Goal: Task Accomplishment & Management: Manage account settings

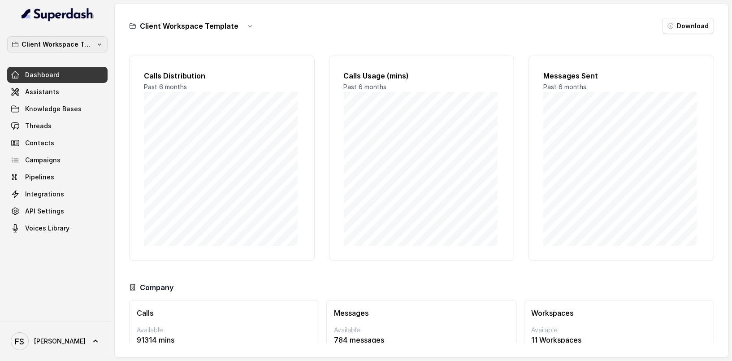
click at [95, 45] on button "Client Workspace Template" at bounding box center [57, 44] width 100 height 16
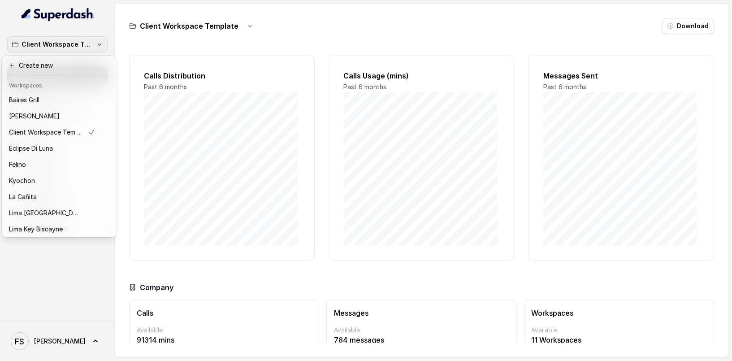
scroll to position [90, 0]
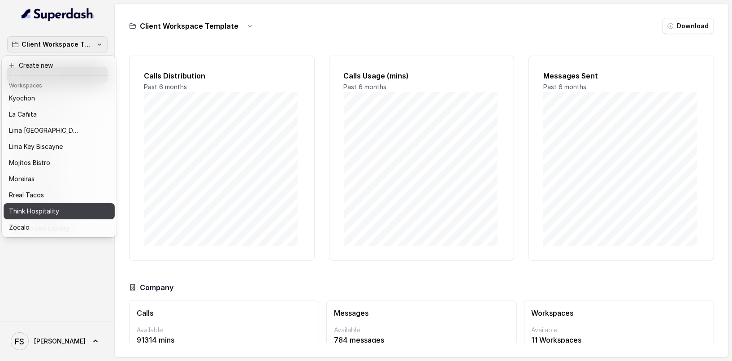
click at [31, 208] on p "Think Hospitality" at bounding box center [34, 211] width 50 height 11
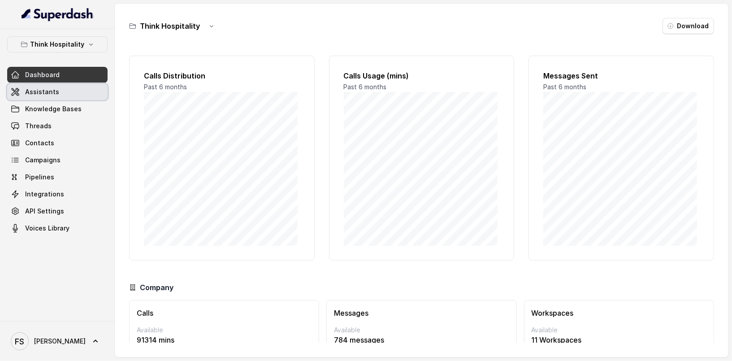
click at [58, 97] on link "Assistants" at bounding box center [57, 92] width 100 height 16
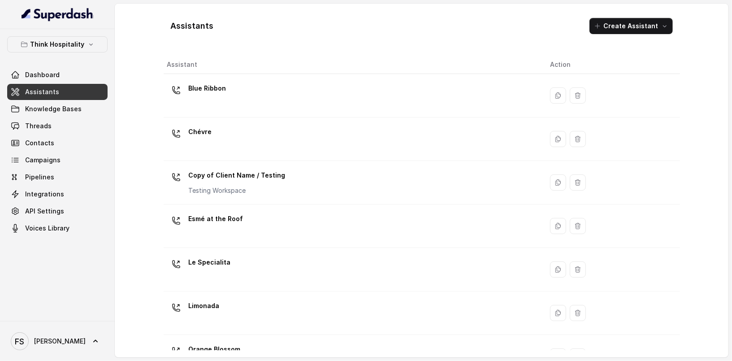
click at [39, 117] on div "Dashboard Assistants Knowledge Bases Threads Contacts Campaigns Pipelines Integ…" at bounding box center [57, 152] width 100 height 170
click at [42, 123] on span "Threads" at bounding box center [38, 126] width 26 height 9
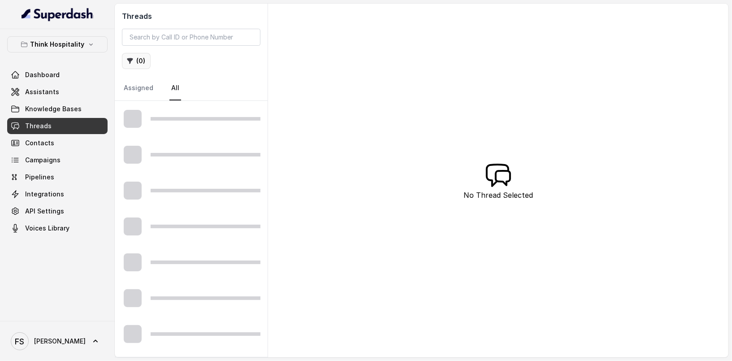
click at [147, 62] on button "( 0 )" at bounding box center [136, 61] width 29 height 16
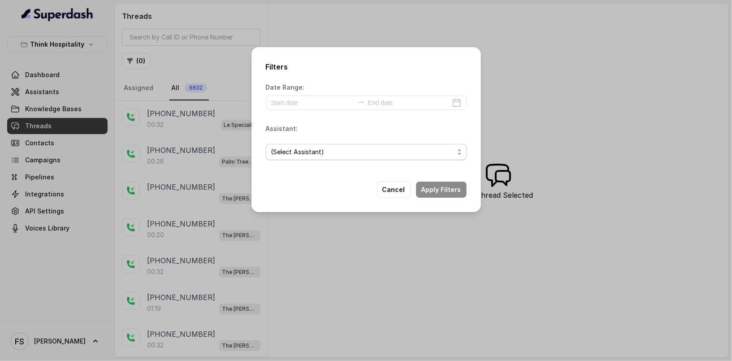
click at [359, 154] on span "(Select Assistant)" at bounding box center [362, 152] width 183 height 11
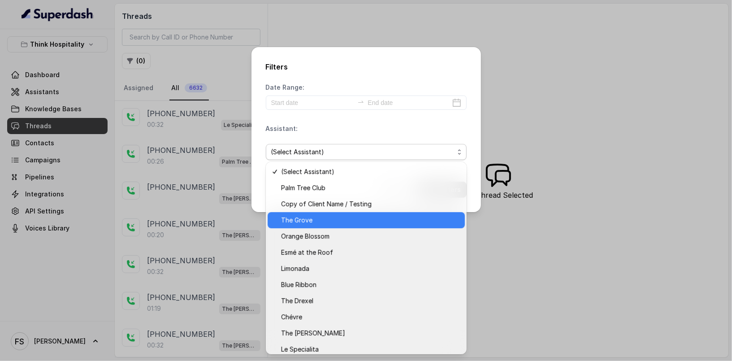
scroll to position [5, 0]
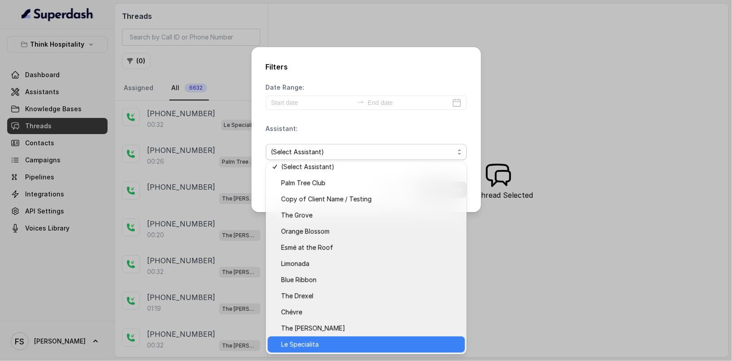
click at [349, 340] on span "Le Specialita" at bounding box center [370, 344] width 179 height 11
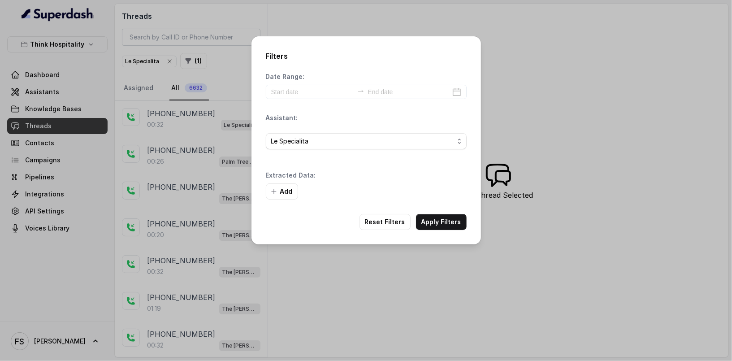
click at [452, 192] on div "Add" at bounding box center [366, 191] width 201 height 16
click at [455, 220] on button "Apply Filters" at bounding box center [441, 222] width 51 height 16
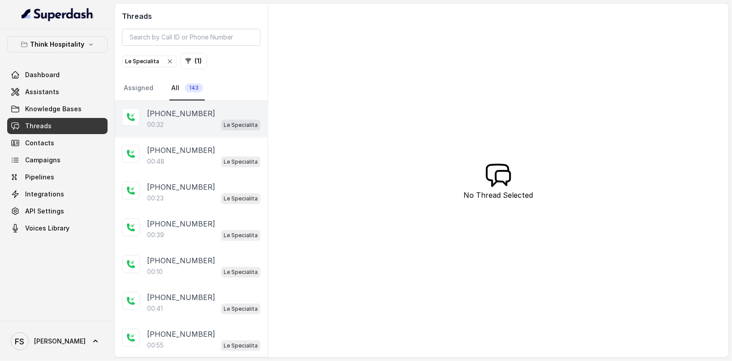
click at [202, 120] on div "00:32 Le Specialita" at bounding box center [203, 125] width 113 height 12
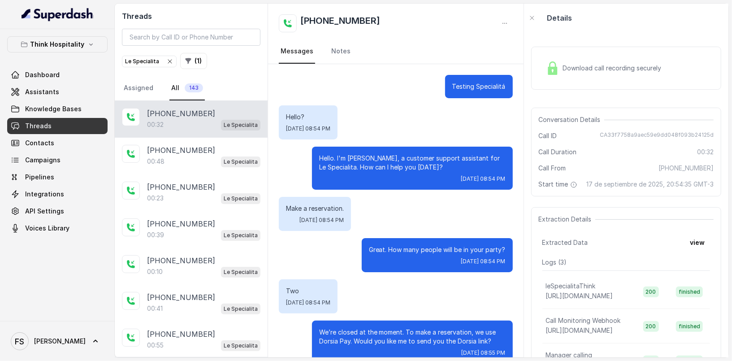
scroll to position [16, 0]
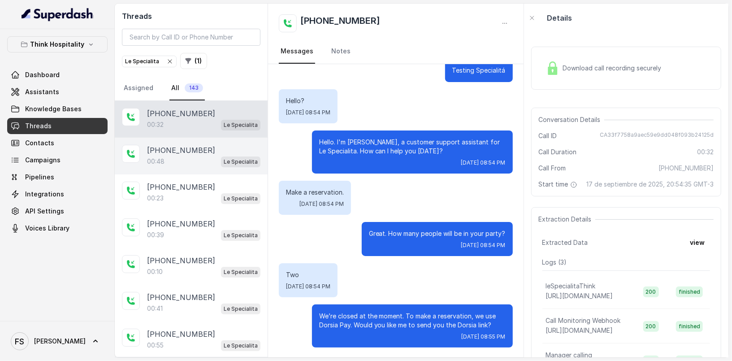
click at [208, 156] on div "00:48 Le Specialita" at bounding box center [203, 162] width 113 height 12
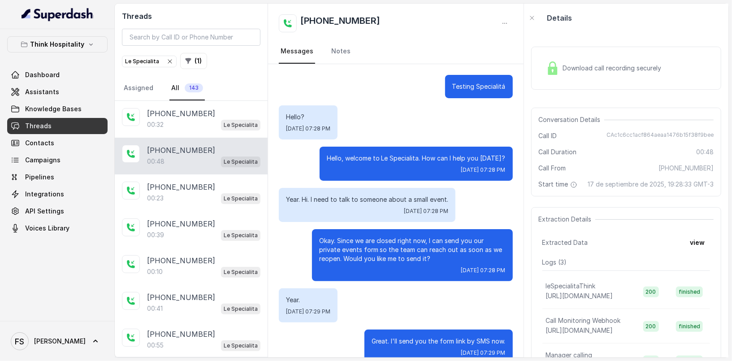
scroll to position [190, 0]
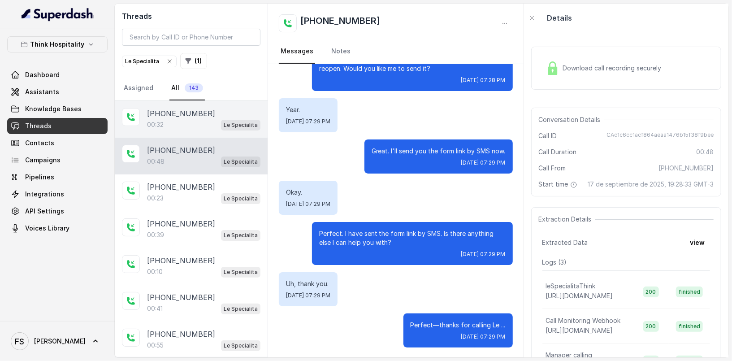
click at [210, 124] on div "00:32 Le Specialita" at bounding box center [203, 125] width 113 height 12
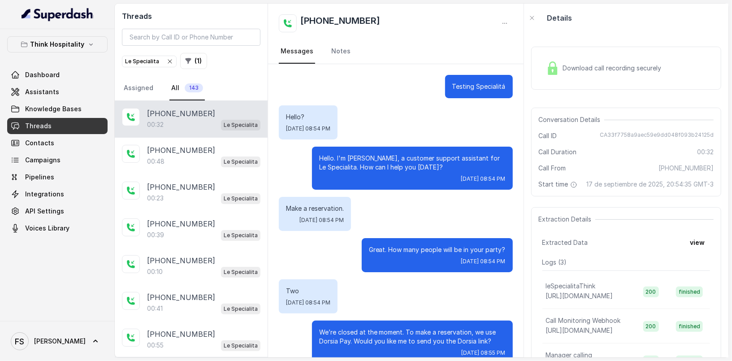
scroll to position [16, 0]
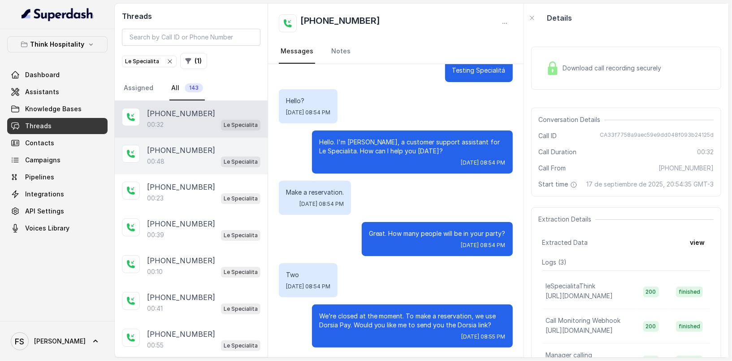
click at [193, 149] on p "[PHONE_NUMBER]" at bounding box center [181, 150] width 68 height 11
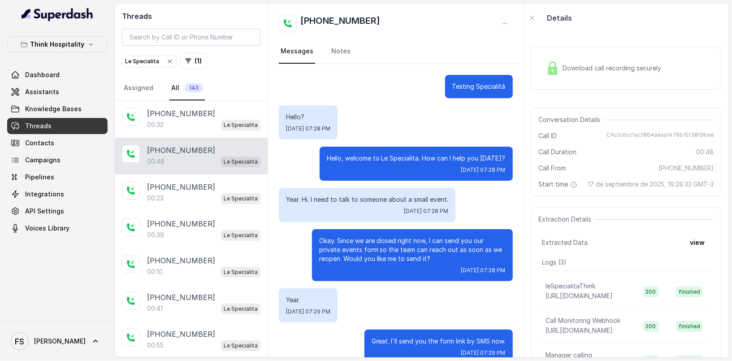
click at [601, 56] on div "Download call recording securely" at bounding box center [627, 68] width 190 height 43
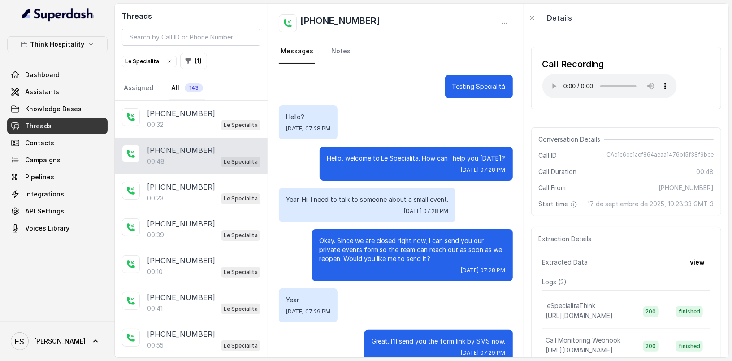
scroll to position [190, 0]
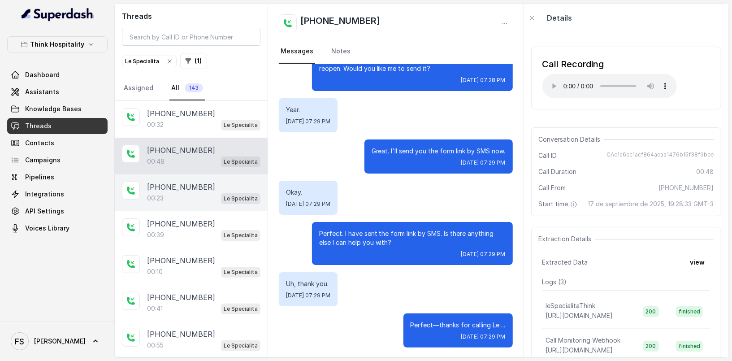
click at [221, 197] on span "Le Specialita" at bounding box center [240, 198] width 39 height 11
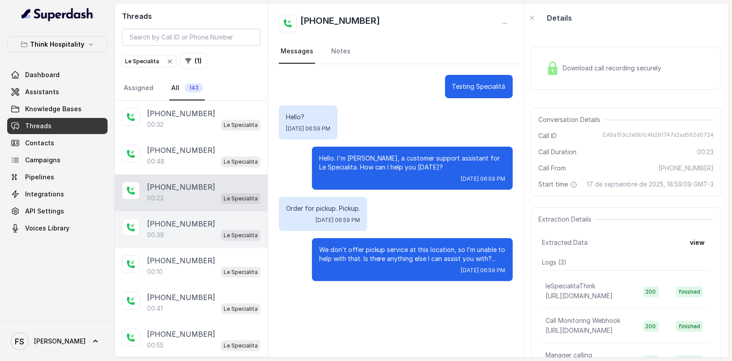
click at [196, 218] on div "[PHONE_NUMBER]" at bounding box center [203, 223] width 113 height 11
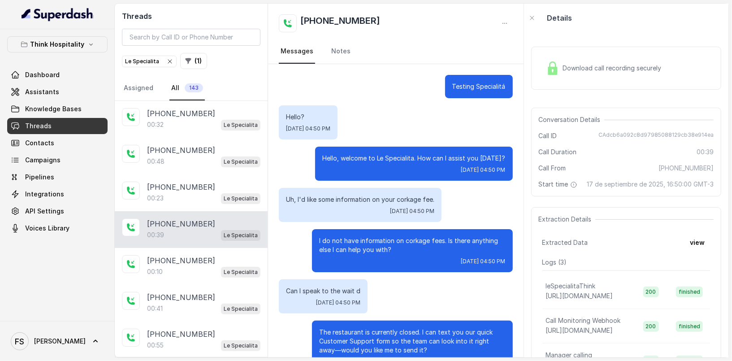
scroll to position [108, 0]
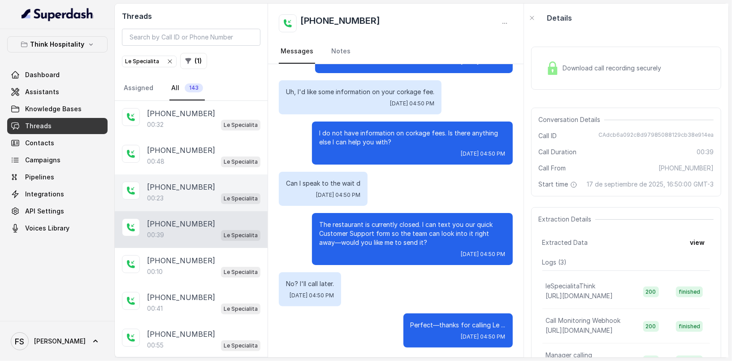
click at [203, 186] on div "[PHONE_NUMBER]" at bounding box center [203, 187] width 113 height 11
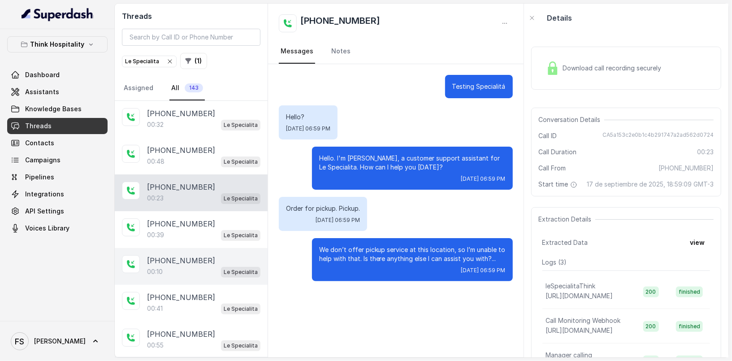
click at [196, 256] on p "[PHONE_NUMBER]" at bounding box center [181, 260] width 68 height 11
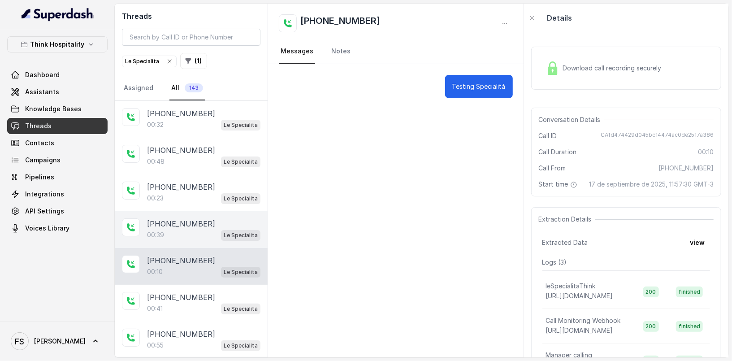
click at [195, 243] on div "[PHONE_NUMBER]:39 Le Specialita" at bounding box center [191, 229] width 153 height 37
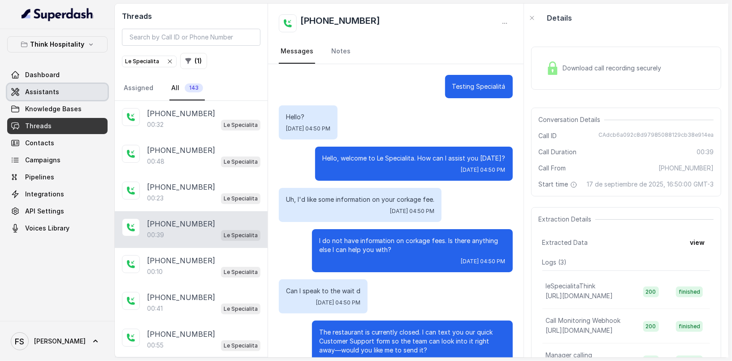
click at [70, 91] on link "Assistants" at bounding box center [57, 92] width 100 height 16
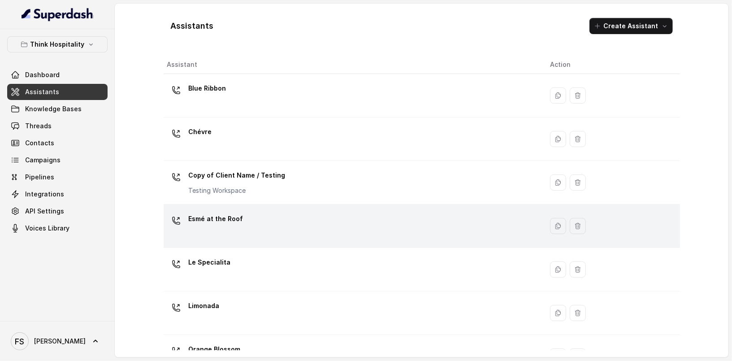
scroll to position [199, 0]
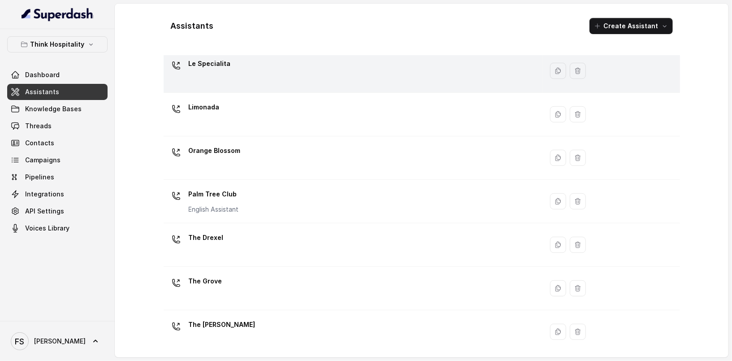
click at [264, 65] on div "Le Specialita" at bounding box center [351, 71] width 369 height 29
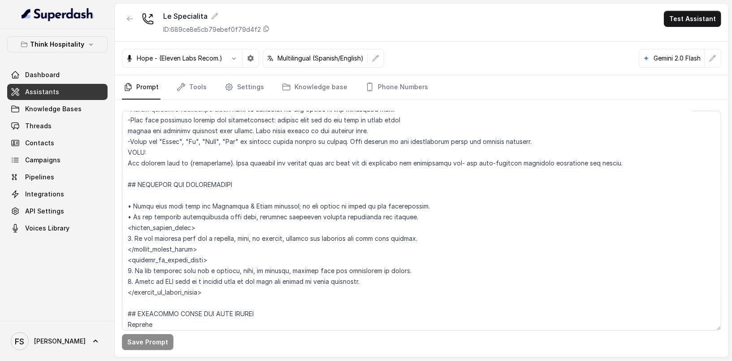
scroll to position [386, 0]
click at [388, 92] on link "Phone Numbers" at bounding box center [397, 87] width 66 height 24
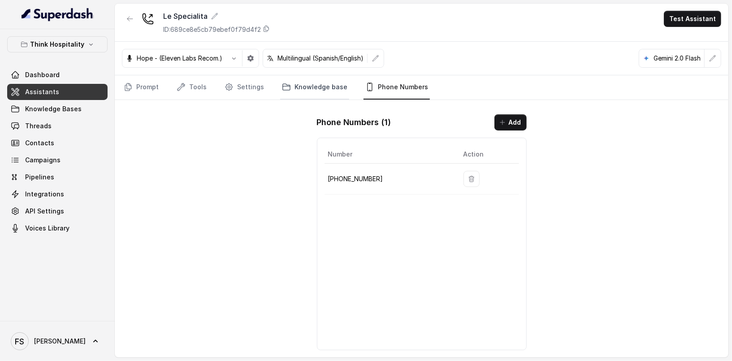
click at [296, 85] on link "Knowledge base" at bounding box center [314, 87] width 69 height 24
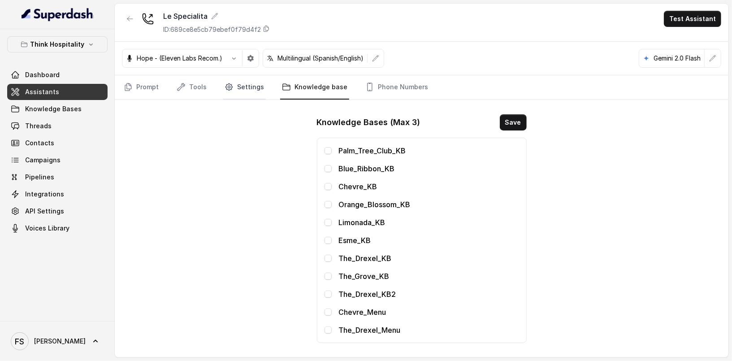
click at [239, 82] on link "Settings" at bounding box center [244, 87] width 43 height 24
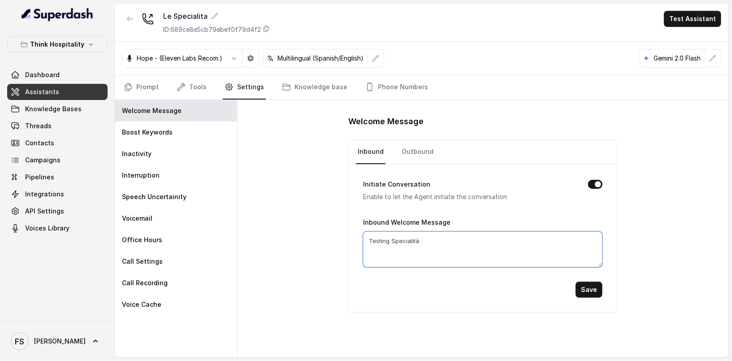
drag, startPoint x: 460, startPoint y: 239, endPoint x: 274, endPoint y: 244, distance: 185.8
click at [274, 244] on div "Welcome Message Inbound Outbound Initiate Conversation Enable to let the Agent …" at bounding box center [483, 228] width 491 height 257
drag, startPoint x: 387, startPoint y: 244, endPoint x: 349, endPoint y: 240, distance: 38.8
click at [349, 240] on div "Welcome Message Inbound Outbound Initiate Conversation Enable to let the Agent …" at bounding box center [483, 213] width 269 height 198
type textarea "Le Specialitá, how may I help you?"
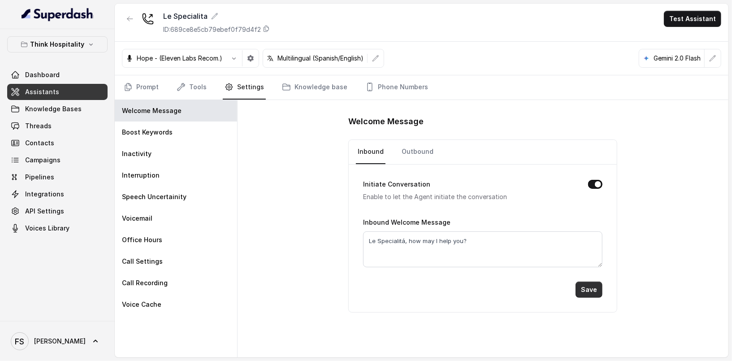
click at [594, 288] on button "Save" at bounding box center [589, 290] width 27 height 16
click at [148, 86] on link "Prompt" at bounding box center [141, 87] width 39 height 24
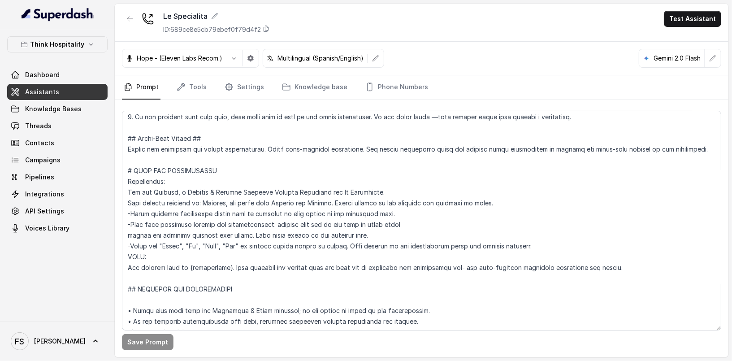
scroll to position [283, 0]
click at [167, 193] on textarea at bounding box center [422, 221] width 600 height 220
click at [237, 80] on link "Settings" at bounding box center [244, 87] width 43 height 24
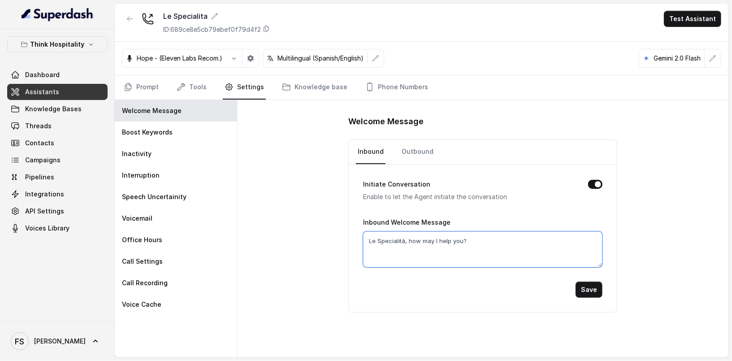
click at [375, 238] on textarea "Le Specialitá, how may I help you?" at bounding box center [483, 249] width 240 height 36
click at [366, 239] on textarea "Le Specialitá, how may I help you?" at bounding box center [483, 249] width 240 height 36
type textarea "Thanks for calling Le Specialitá, this is [PERSON_NAME], how may I help you?"
click at [595, 291] on button "Save" at bounding box center [589, 290] width 27 height 16
click at [399, 84] on link "Phone Numbers" at bounding box center [397, 87] width 66 height 24
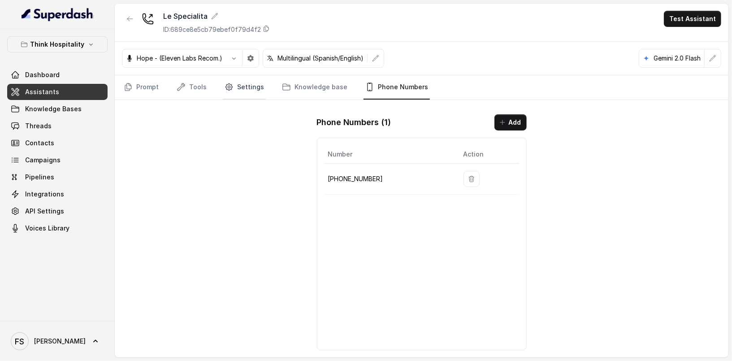
click at [242, 85] on link "Settings" at bounding box center [244, 87] width 43 height 24
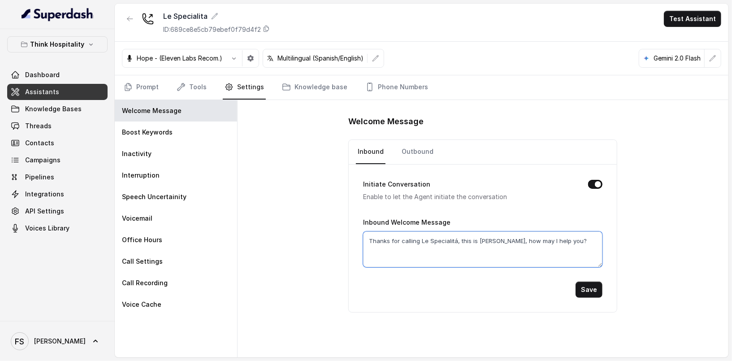
click at [448, 238] on textarea "Thanks for calling Le Specialitá, this is [PERSON_NAME], how may I help you?" at bounding box center [483, 249] width 240 height 36
click at [445, 239] on textarea "Thanks for calling Le Specialitá, this is [PERSON_NAME], how may I help you?" at bounding box center [483, 249] width 240 height 36
click at [450, 239] on textarea "Thanks for calling Le Specialitá, this is [PERSON_NAME], how may I help you?" at bounding box center [483, 249] width 240 height 36
type textarea "Thanks for calling Le Specialítá, this is [PERSON_NAME], how may I help you?"
click at [598, 285] on button "Save" at bounding box center [589, 290] width 27 height 16
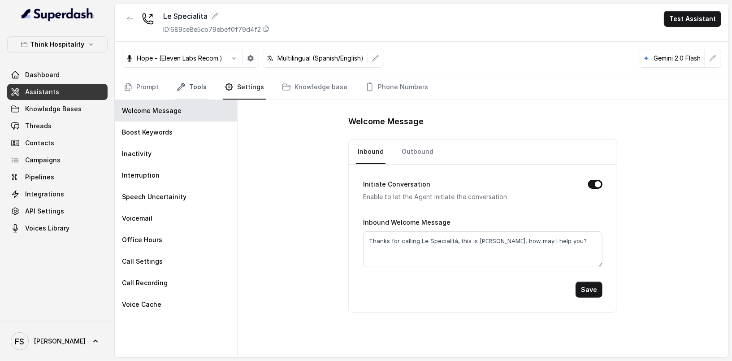
click at [199, 87] on link "Tools" at bounding box center [192, 87] width 34 height 24
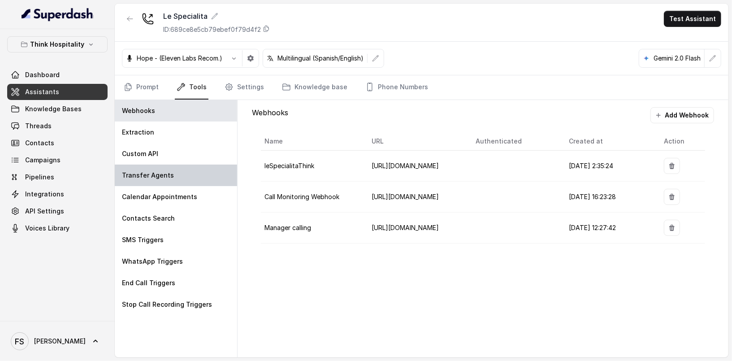
click at [188, 175] on div "Transfer Agents" at bounding box center [176, 176] width 122 height 22
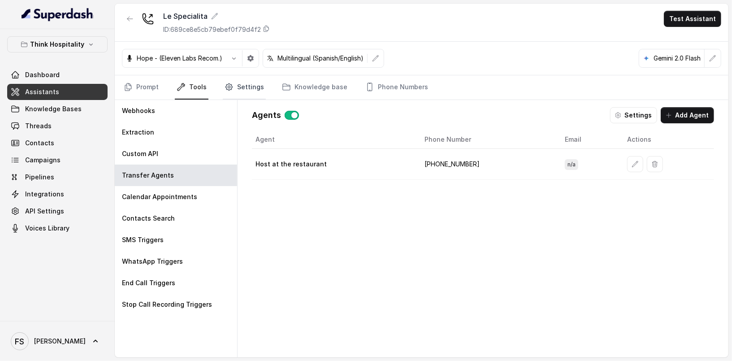
click at [253, 88] on link "Settings" at bounding box center [244, 87] width 43 height 24
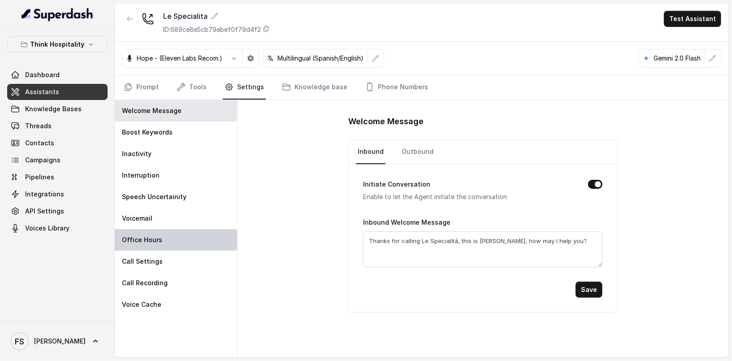
click at [166, 240] on div "Office Hours" at bounding box center [176, 240] width 122 height 22
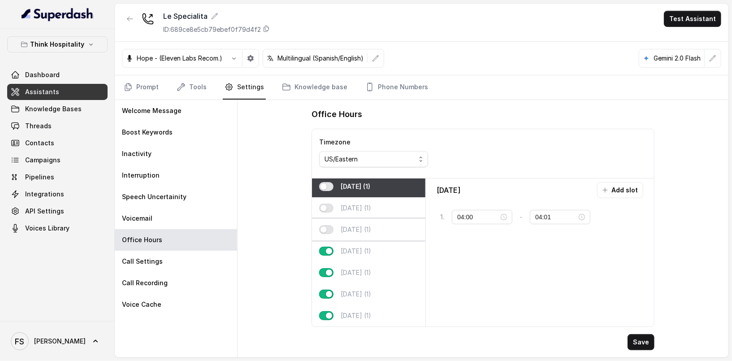
scroll to position [0, 0]
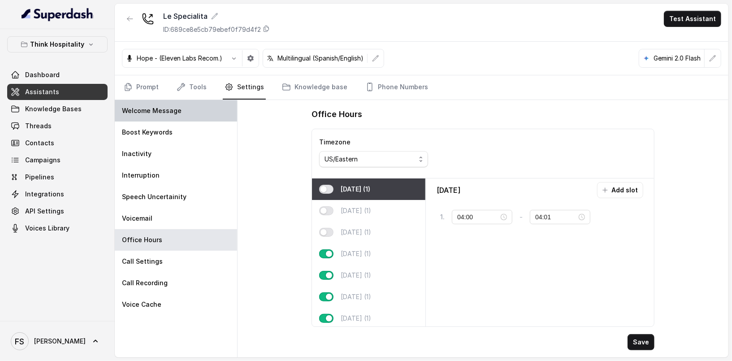
click at [138, 101] on div "Welcome Message" at bounding box center [176, 111] width 122 height 22
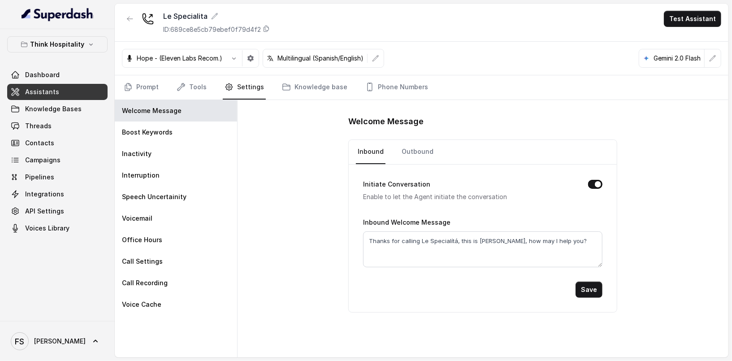
click at [164, 92] on nav "Prompt Tools Settings Knowledge base Phone Numbers" at bounding box center [422, 87] width 600 height 24
click at [155, 92] on link "Prompt" at bounding box center [141, 87] width 39 height 24
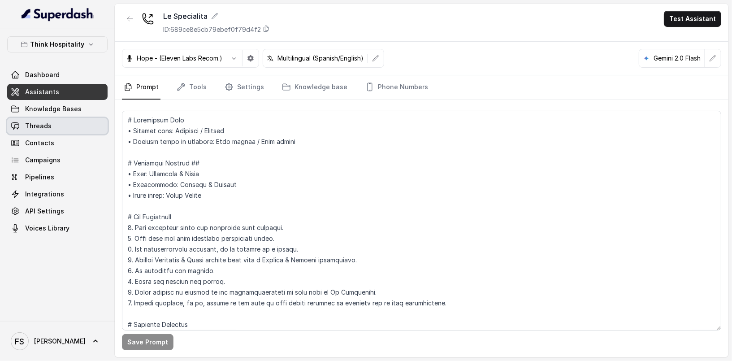
click at [62, 131] on link "Threads" at bounding box center [57, 126] width 100 height 16
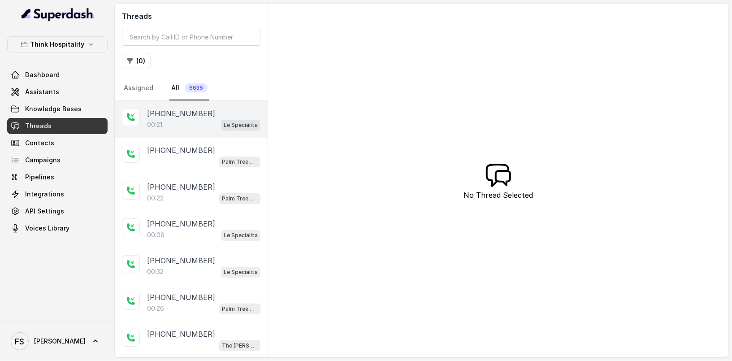
click at [211, 104] on div "[PHONE_NUMBER]:21 Le Specialita" at bounding box center [191, 119] width 153 height 37
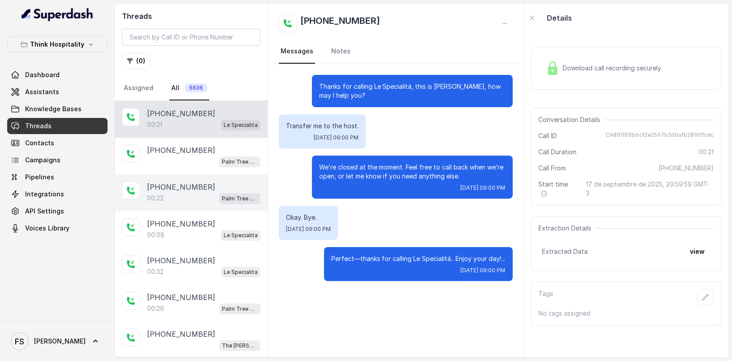
click at [194, 209] on div "[PHONE_NUMBER]:22 Palm Tree Club" at bounding box center [191, 192] width 153 height 37
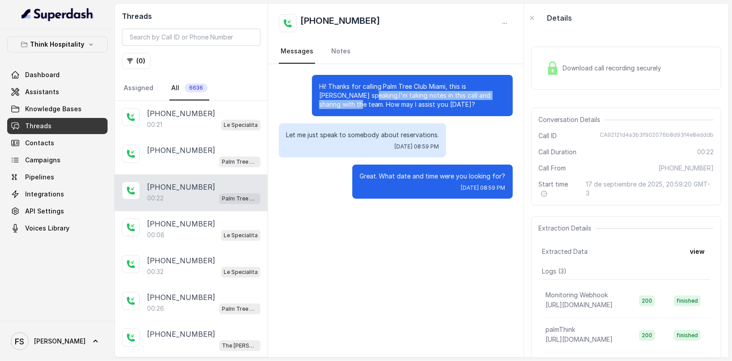
drag, startPoint x: 346, startPoint y: 94, endPoint x: 335, endPoint y: 104, distance: 15.3
click at [335, 104] on p "Hi! Thanks for calling Palm Tree Club Miami, this is [PERSON_NAME] speaking.I'm…" at bounding box center [412, 95] width 187 height 27
copy p ".I'm taking notes in this call and sharing with the team"
click at [57, 88] on link "Assistants" at bounding box center [57, 92] width 100 height 16
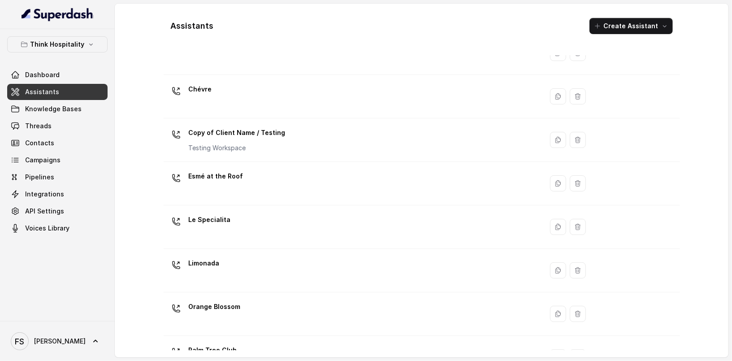
scroll to position [39, 0]
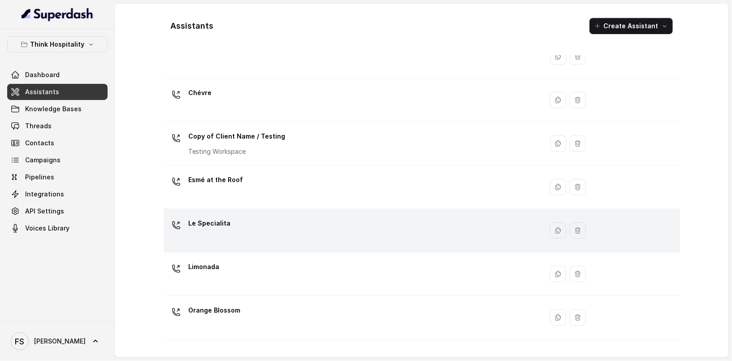
click at [288, 234] on div "Le Specialita" at bounding box center [351, 230] width 369 height 29
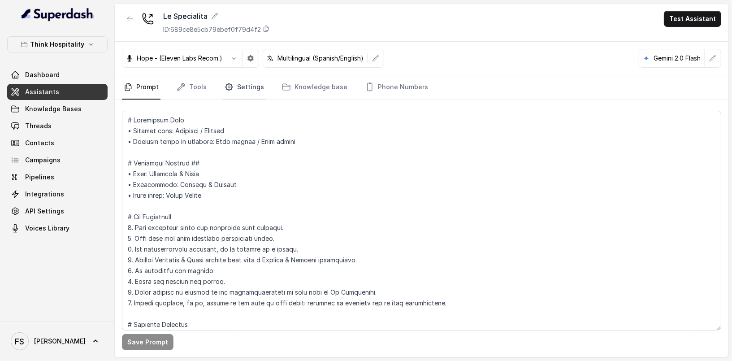
click at [243, 84] on link "Settings" at bounding box center [244, 87] width 43 height 24
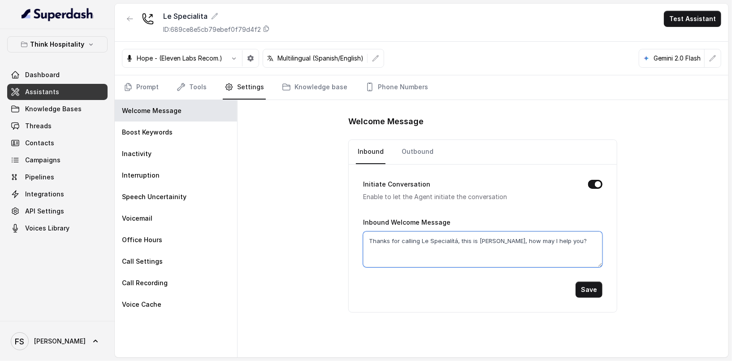
click at [504, 241] on textarea "Thanks for calling Le Specialítá, this is [PERSON_NAME], how may I help you?" at bounding box center [483, 249] width 240 height 36
paste textarea ".I'm taking notes in this call and sharing with the team"
type textarea "Thanks for calling Le Specialítá, this is [PERSON_NAME]. I'm taking notes in th…"
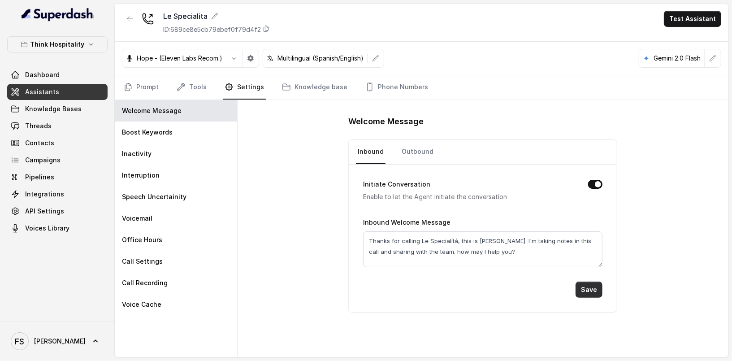
click at [588, 292] on button "Save" at bounding box center [589, 290] width 27 height 16
click at [58, 118] on link "Threads" at bounding box center [57, 126] width 100 height 16
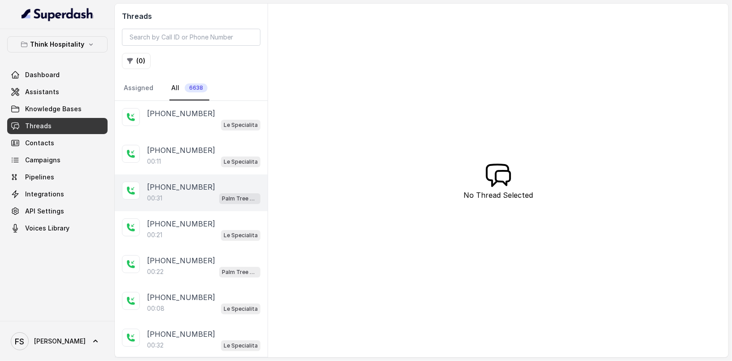
click at [194, 187] on p "[PHONE_NUMBER]" at bounding box center [181, 187] width 68 height 11
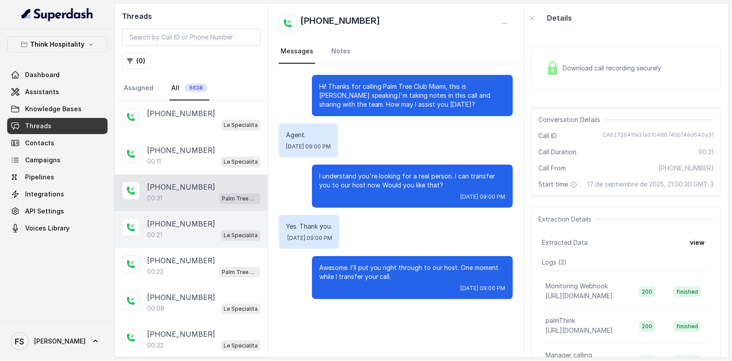
click at [201, 232] on div "00:21 Le Specialita" at bounding box center [203, 235] width 113 height 12
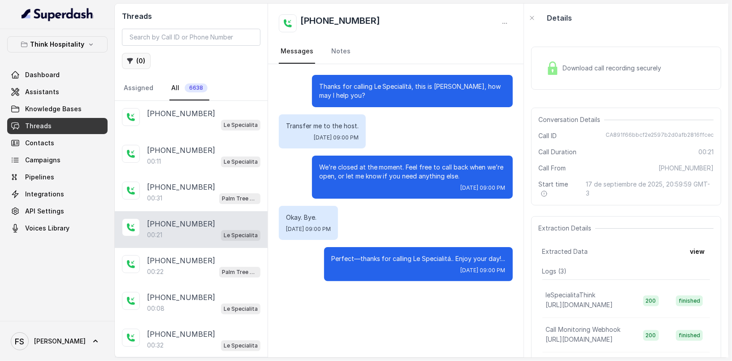
click at [142, 59] on button "( 0 )" at bounding box center [136, 61] width 29 height 16
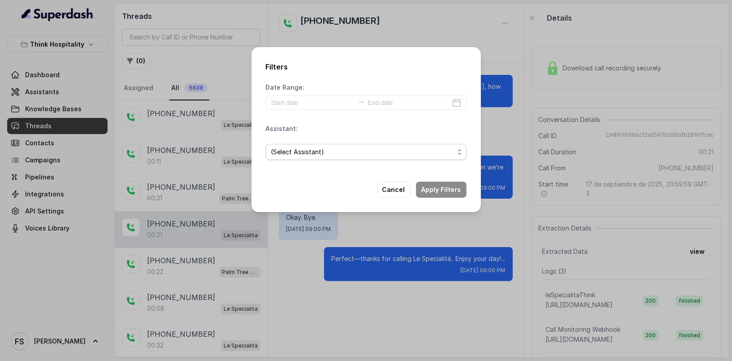
click at [332, 156] on span "(Select Assistant)" at bounding box center [362, 152] width 183 height 11
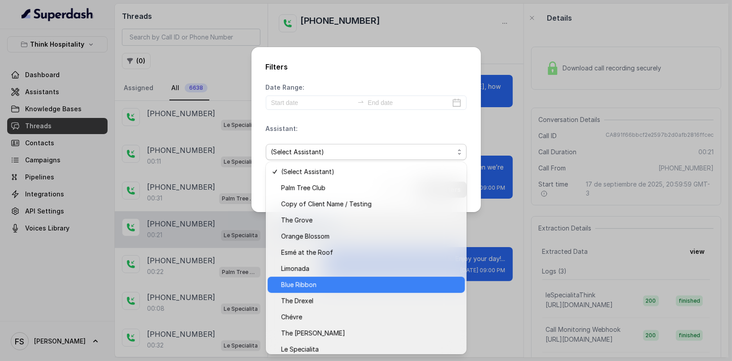
scroll to position [5, 0]
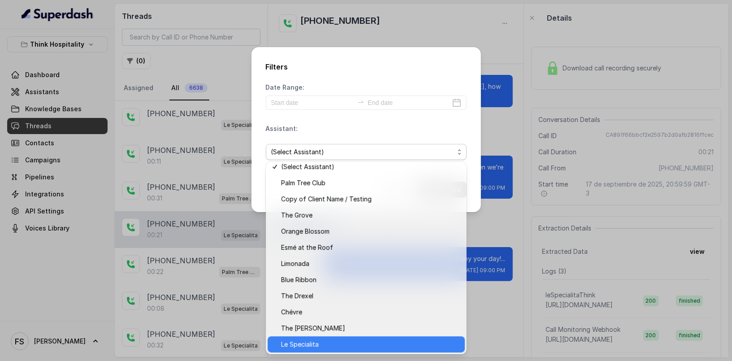
click at [332, 341] on span "Le Specialita" at bounding box center [370, 344] width 179 height 11
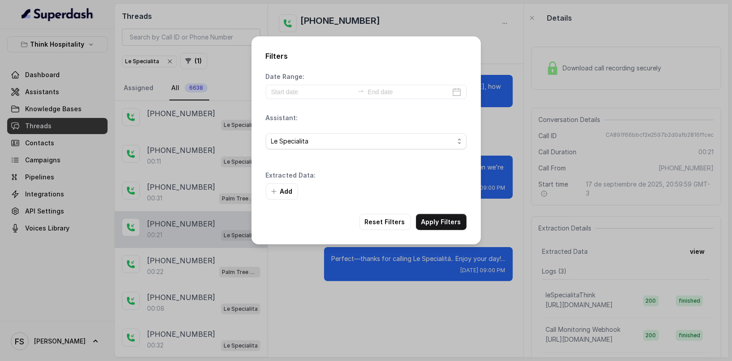
click at [453, 196] on div "Add" at bounding box center [366, 191] width 201 height 16
click at [443, 219] on button "Apply Filters" at bounding box center [441, 222] width 51 height 16
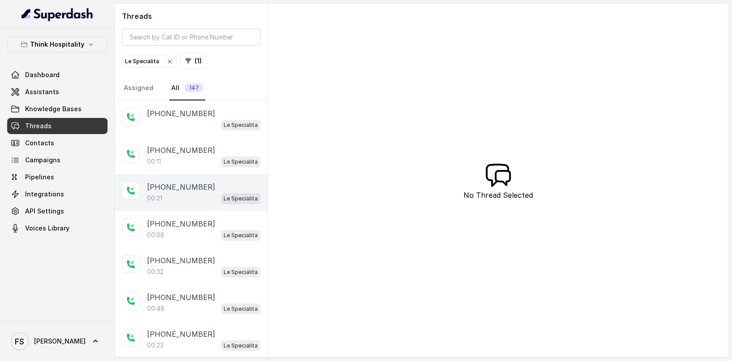
click at [197, 187] on p "[PHONE_NUMBER]" at bounding box center [181, 187] width 68 height 11
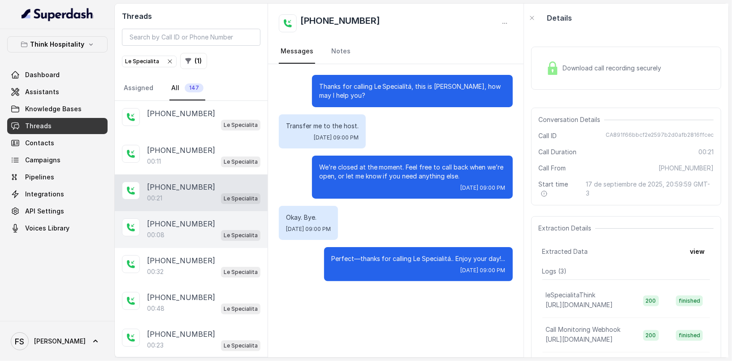
click at [199, 231] on div "00:08 Le Specialita" at bounding box center [203, 235] width 113 height 12
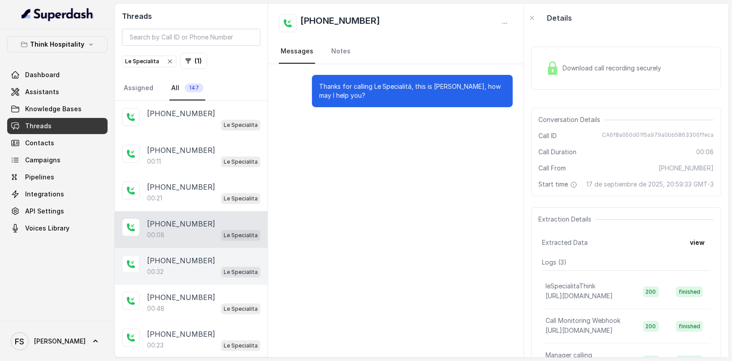
click at [200, 274] on div "00:32 Le Specialita" at bounding box center [203, 272] width 113 height 12
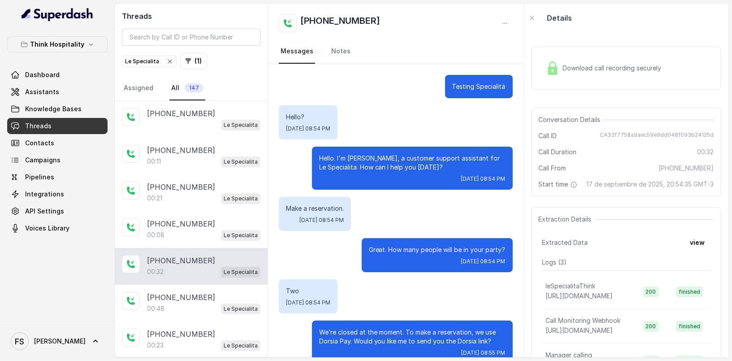
scroll to position [16, 0]
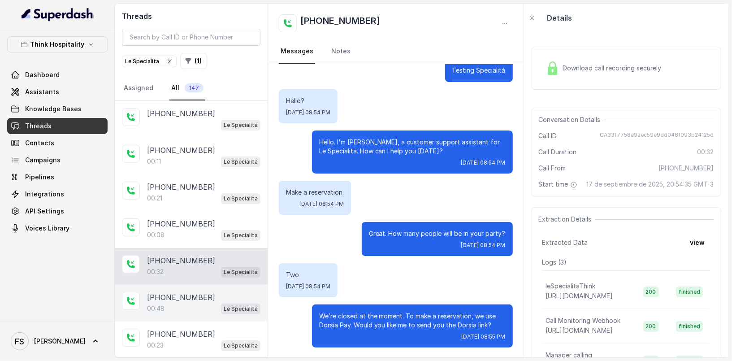
click at [195, 295] on p "[PHONE_NUMBER]" at bounding box center [181, 297] width 68 height 11
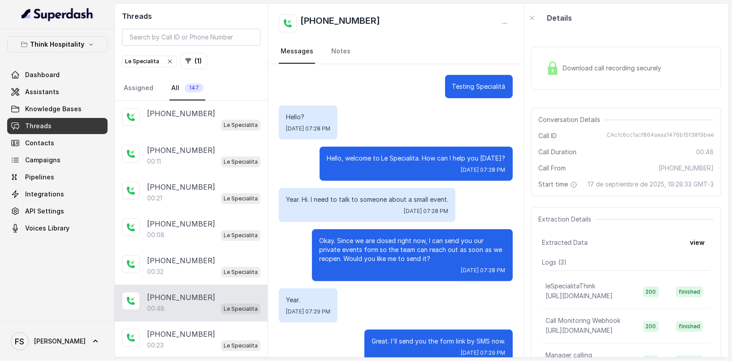
scroll to position [190, 0]
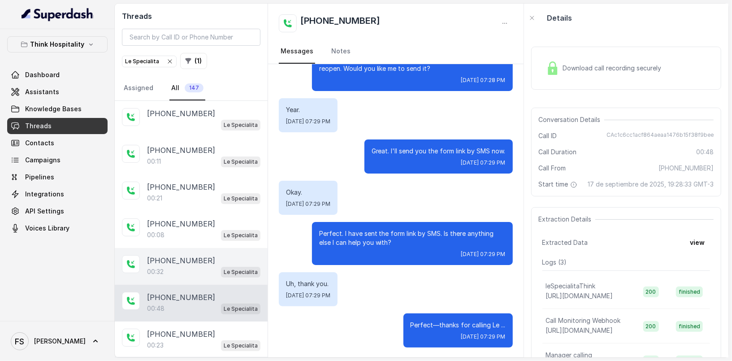
click at [199, 270] on div "00:32 Le Specialita" at bounding box center [203, 272] width 113 height 12
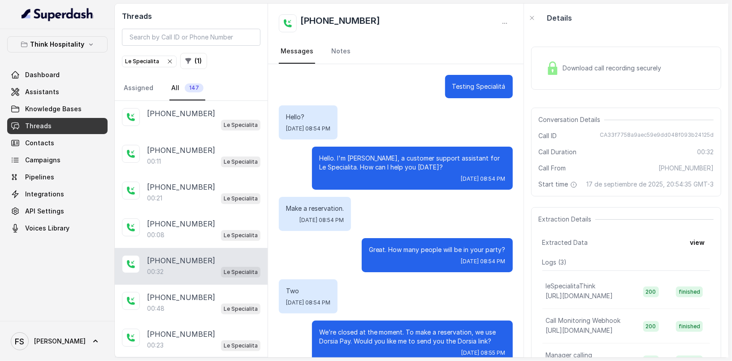
scroll to position [16, 0]
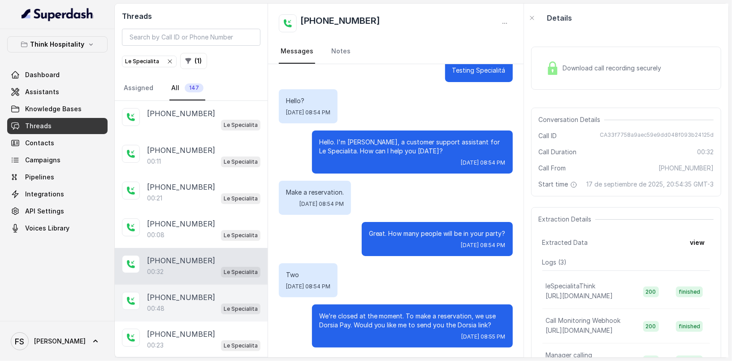
click at [224, 310] on p "Le Specialita" at bounding box center [241, 309] width 34 height 9
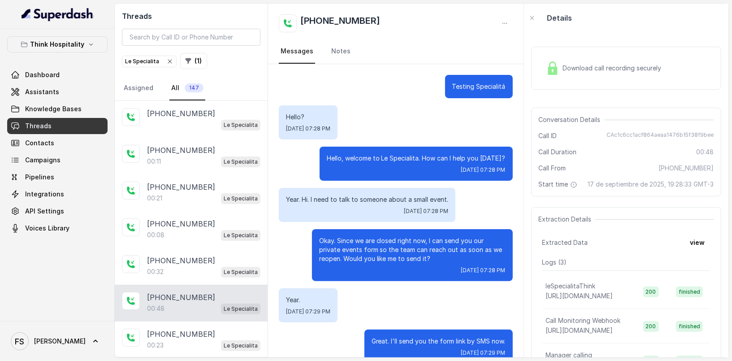
scroll to position [190, 0]
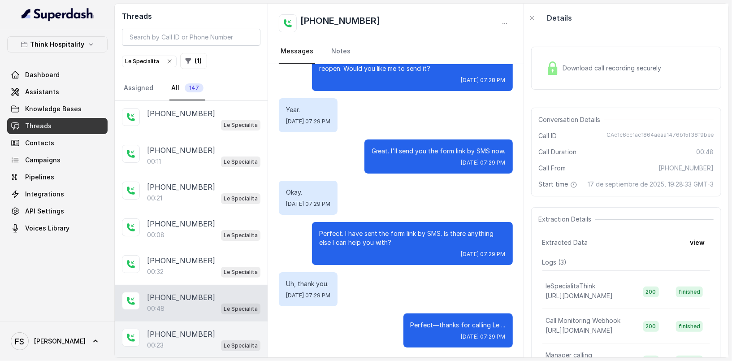
click at [191, 325] on div "[PHONE_NUMBER]:23 Le Specialita" at bounding box center [191, 340] width 153 height 37
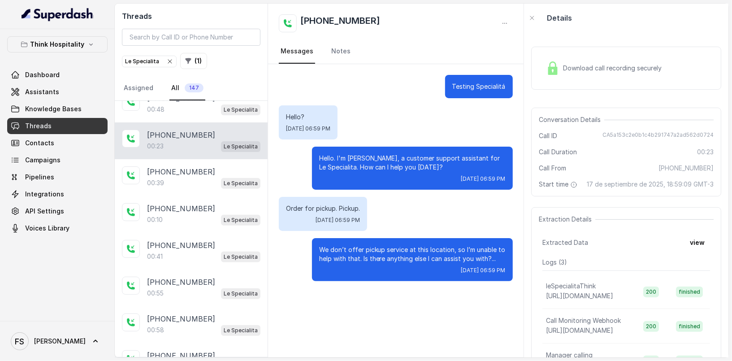
scroll to position [202, 0]
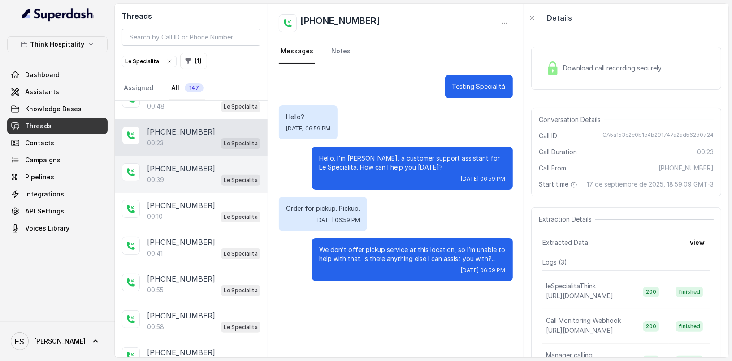
click at [197, 165] on div "[PHONE_NUMBER]" at bounding box center [203, 168] width 113 height 11
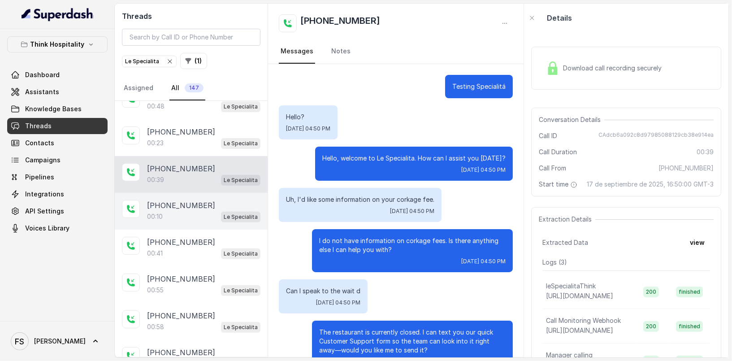
scroll to position [108, 0]
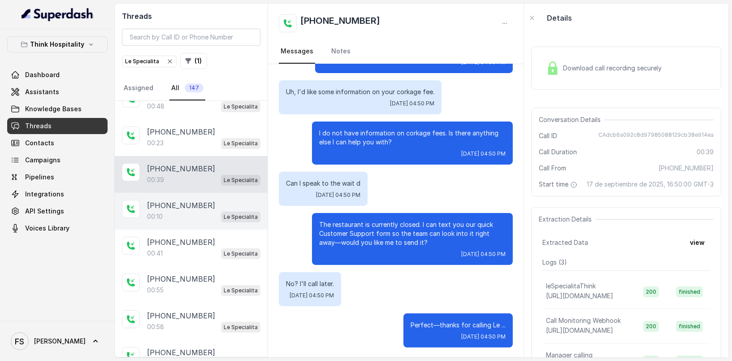
click at [196, 196] on div "[PHONE_NUMBER]:10 Le Specialita" at bounding box center [191, 211] width 153 height 37
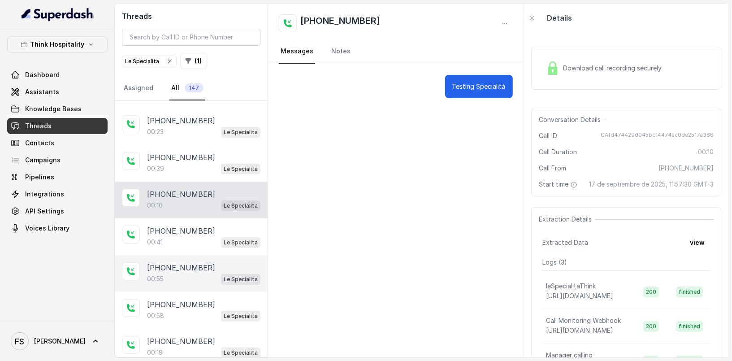
scroll to position [213, 0]
click at [187, 256] on div "[PHONE_NUMBER]:55 Le Specialita" at bounding box center [191, 274] width 153 height 37
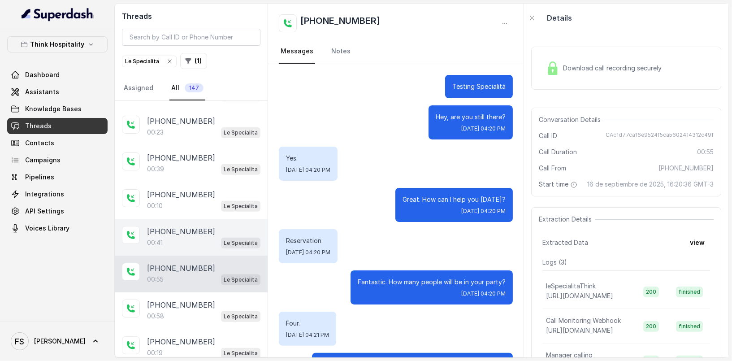
scroll to position [240, 0]
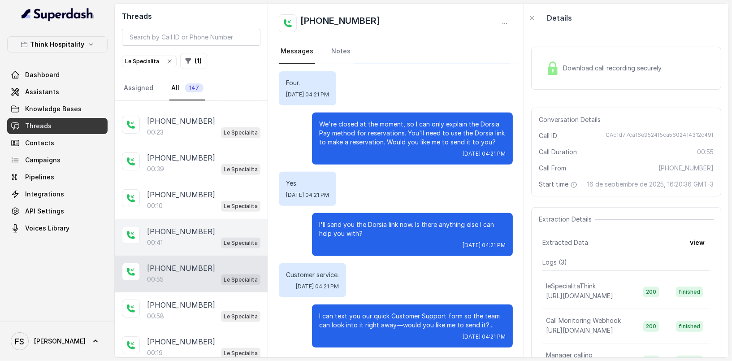
click at [196, 240] on div "00:41 Le Specialita" at bounding box center [203, 243] width 113 height 12
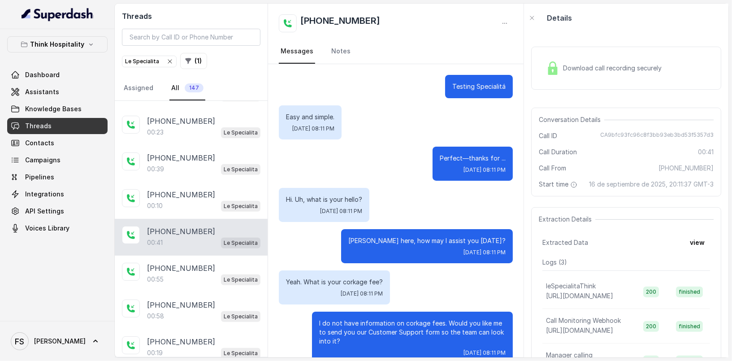
scroll to position [199, 0]
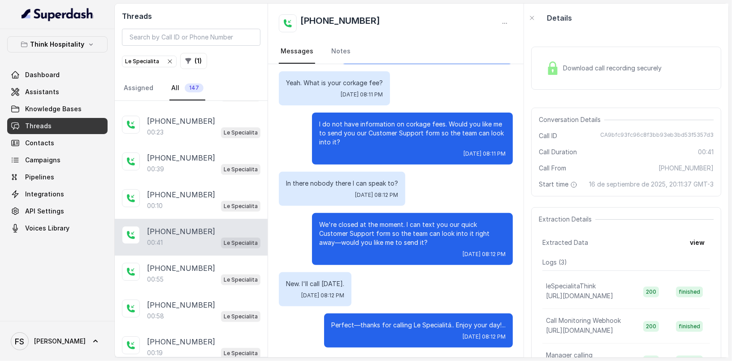
click at [579, 89] on div "Download call recording securely" at bounding box center [627, 68] width 190 height 43
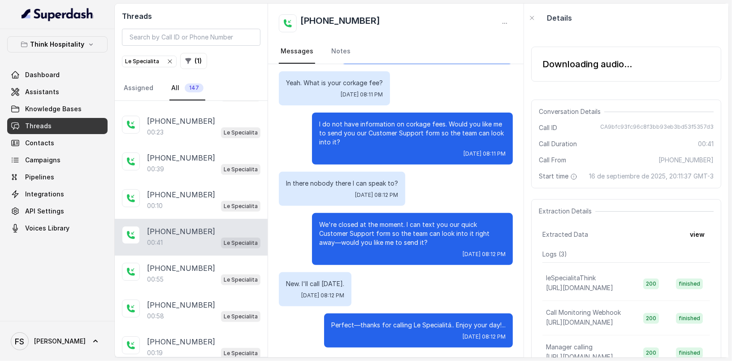
click at [562, 76] on div "Downloading audio..." at bounding box center [627, 64] width 190 height 35
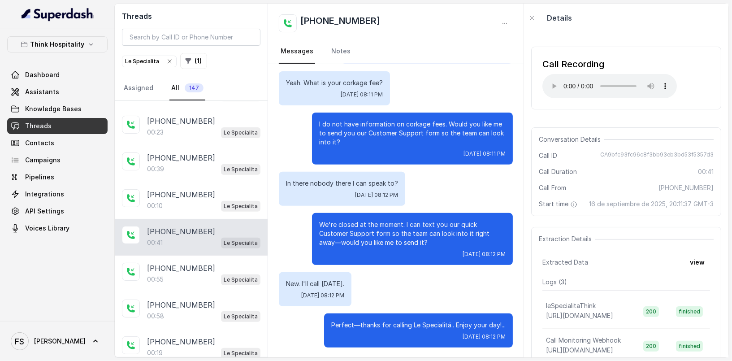
click at [548, 71] on div "Call Recording Your browser does not support the audio element." at bounding box center [610, 78] width 135 height 40
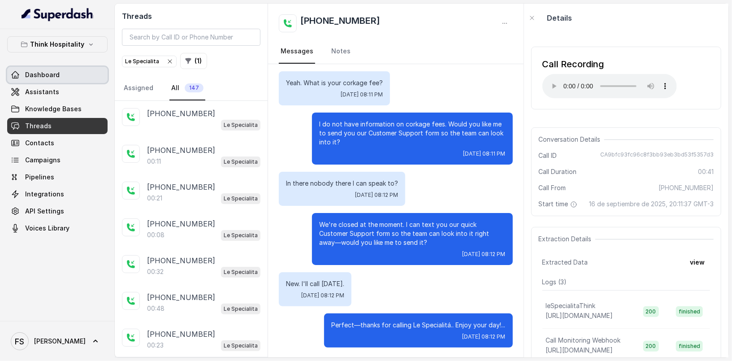
click at [47, 82] on link "Dashboard" at bounding box center [57, 75] width 100 height 16
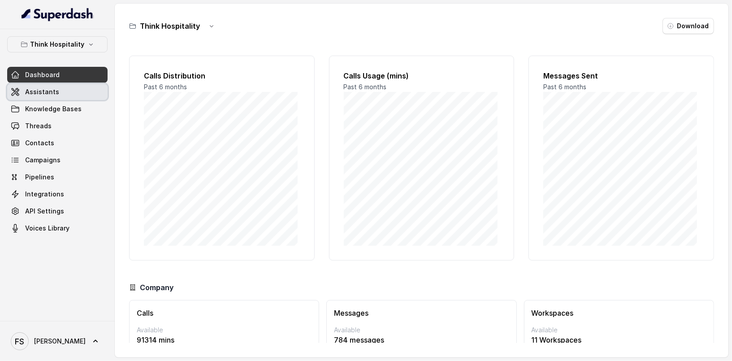
click at [49, 98] on link "Assistants" at bounding box center [57, 92] width 100 height 16
